Goal: Transaction & Acquisition: Register for event/course

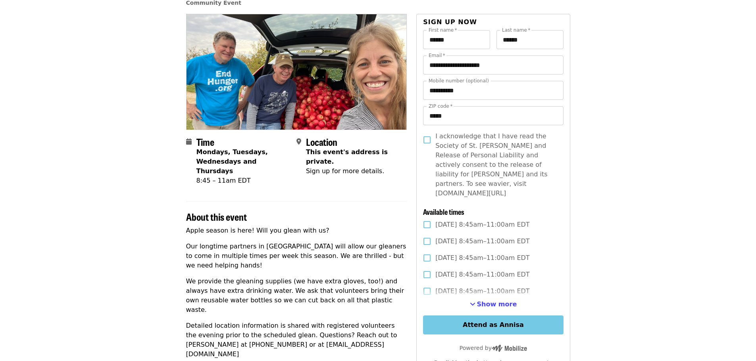
scroll to position [79, 0]
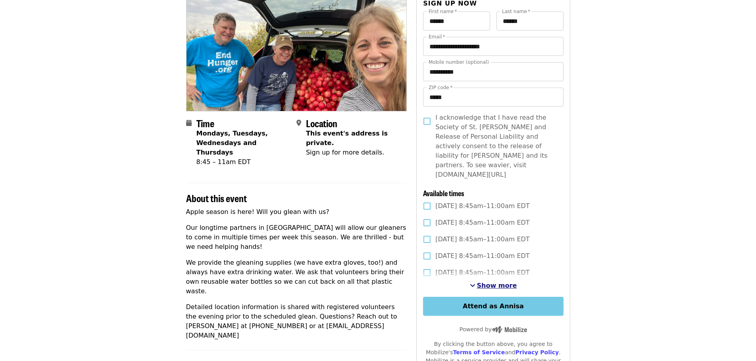
click at [498, 282] on span "Show more" at bounding box center [497, 286] width 40 height 8
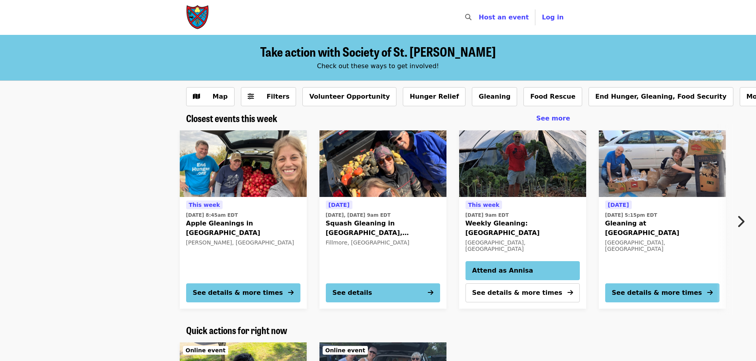
click at [385, 243] on div "[DATE] [DATE], [DATE] 9am EDT Squash Gleaning in [GEOGRAPHIC_DATA], IN [GEOGRAP…" at bounding box center [383, 238] width 114 height 77
click at [240, 167] on img at bounding box center [243, 164] width 127 height 67
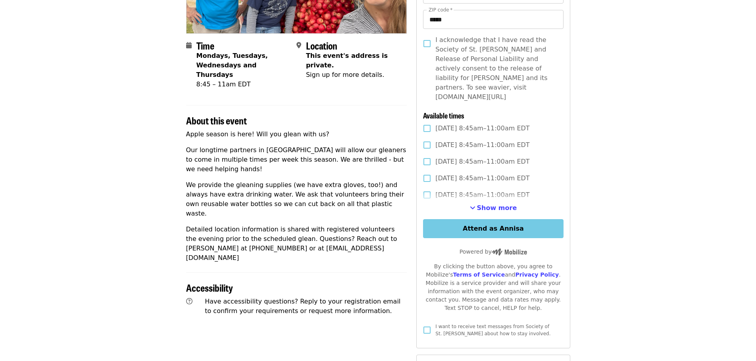
scroll to position [159, 0]
